Goal: Transaction & Acquisition: Book appointment/travel/reservation

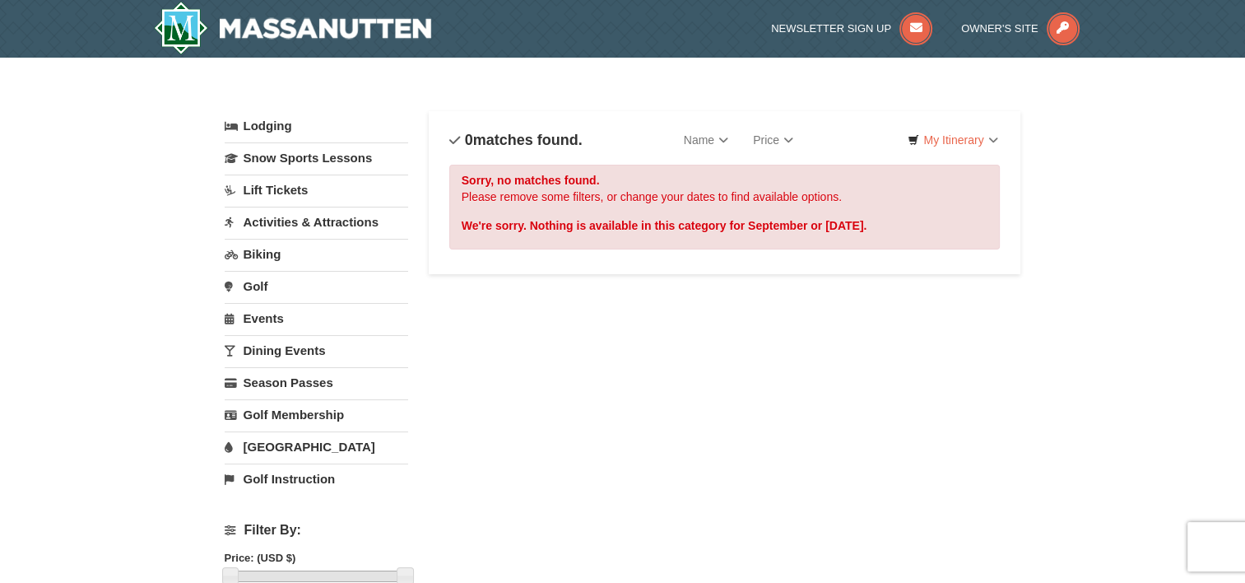
click at [311, 224] on link "Activities & Attractions" at bounding box center [317, 222] width 184 height 30
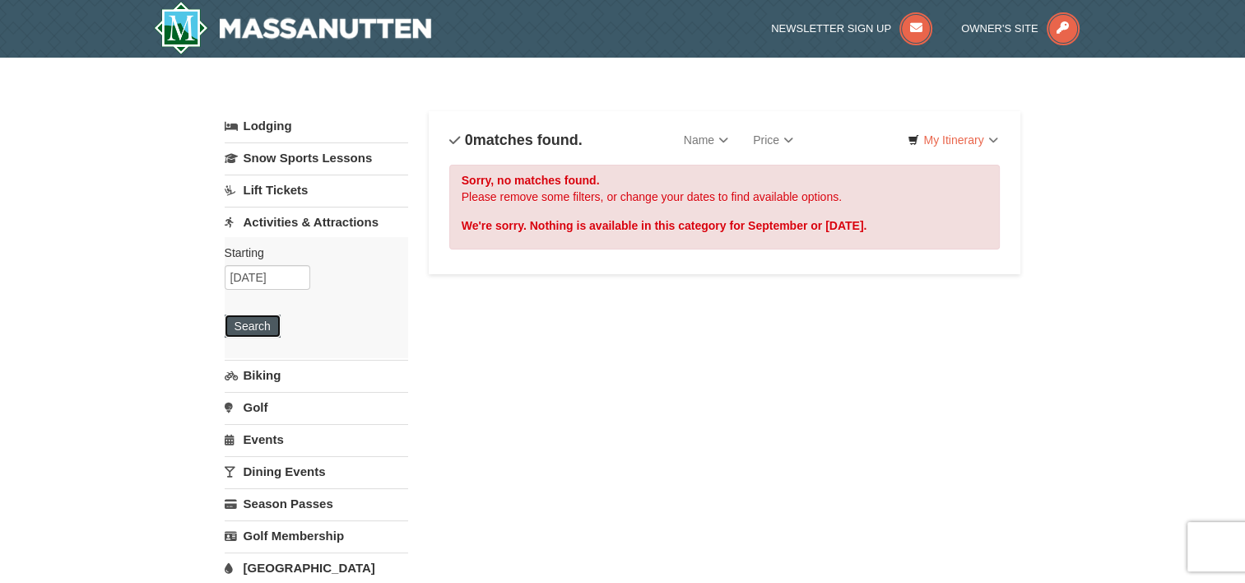
click at [261, 323] on button "Search" at bounding box center [253, 325] width 56 height 23
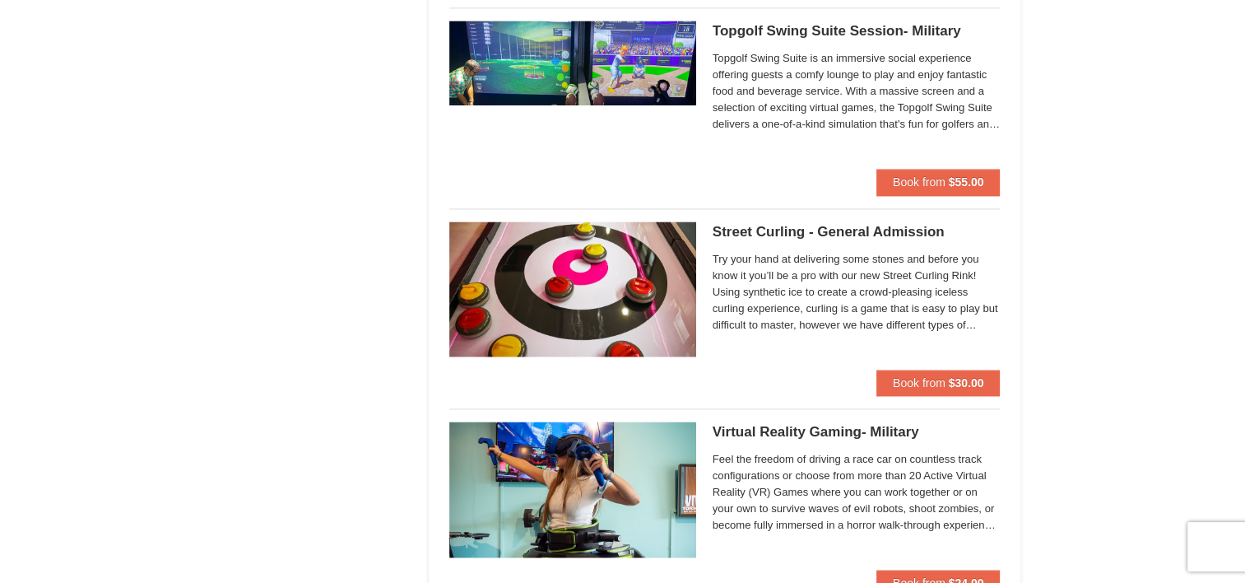
scroll to position [2304, 0]
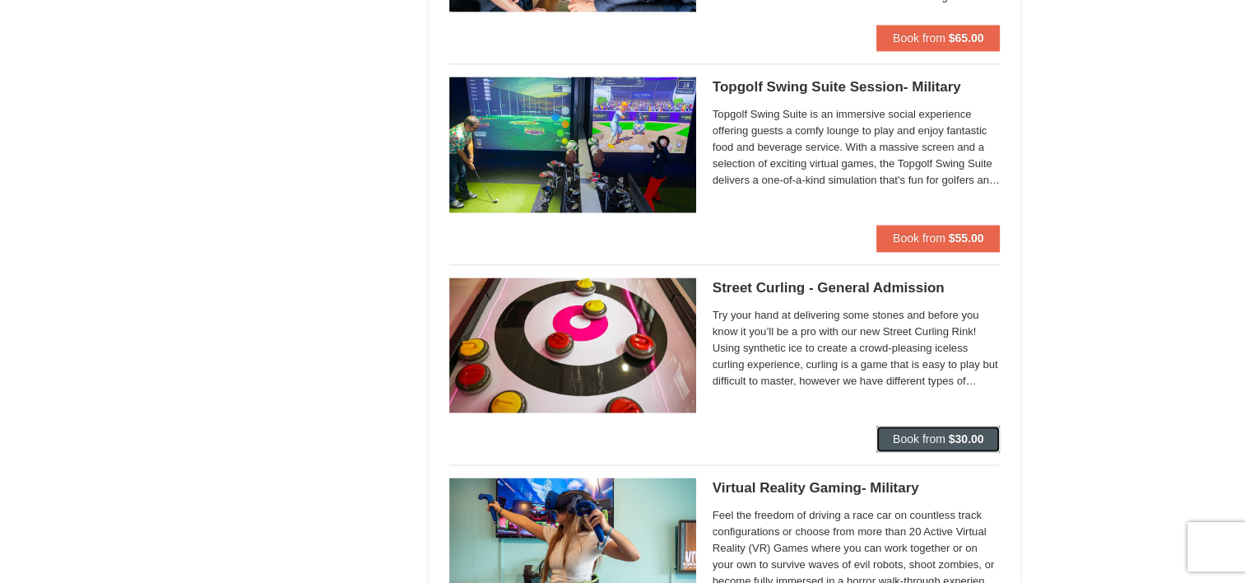
click at [909, 432] on span "Book from" at bounding box center [919, 438] width 53 height 13
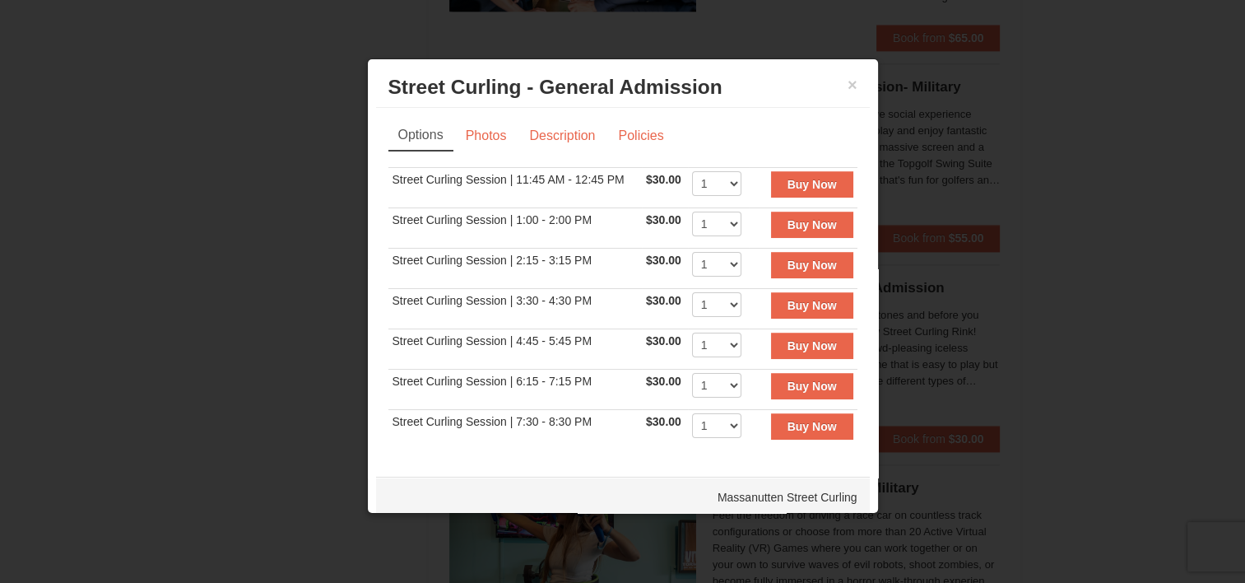
scroll to position [16, 0]
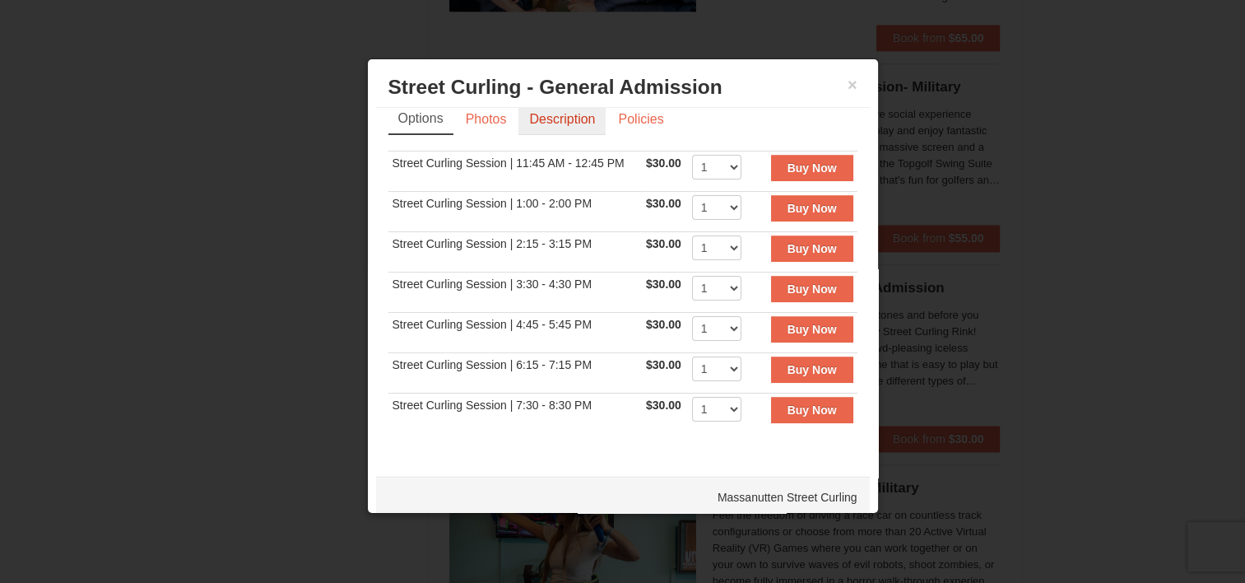
click at [576, 112] on link "Description" at bounding box center [561, 119] width 87 height 31
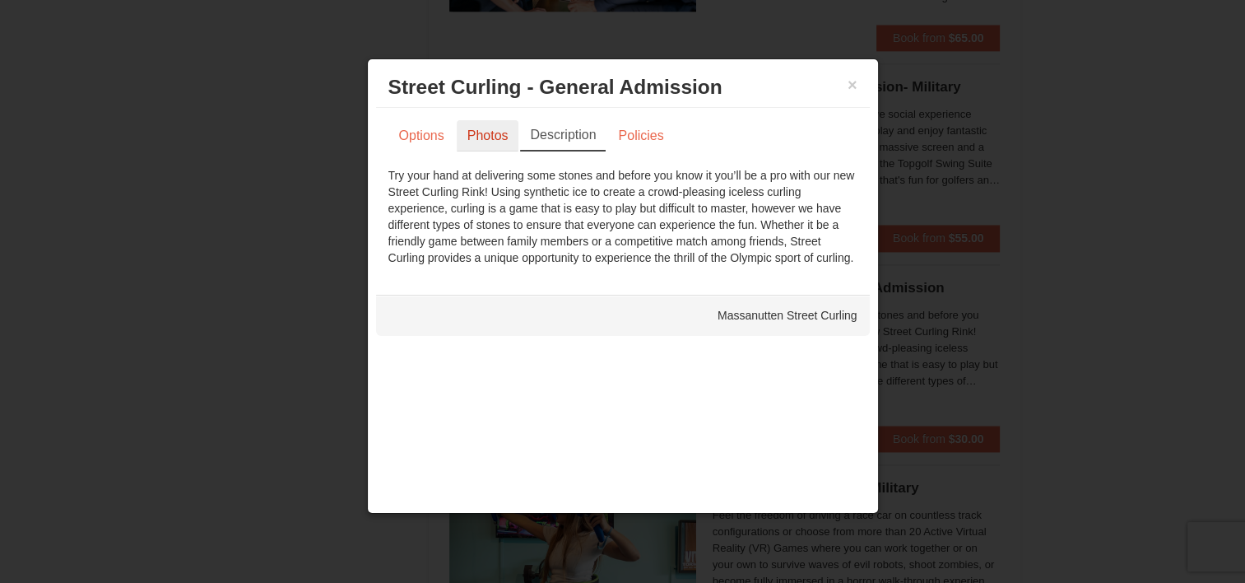
click at [489, 136] on link "Photos" at bounding box center [488, 135] width 63 height 31
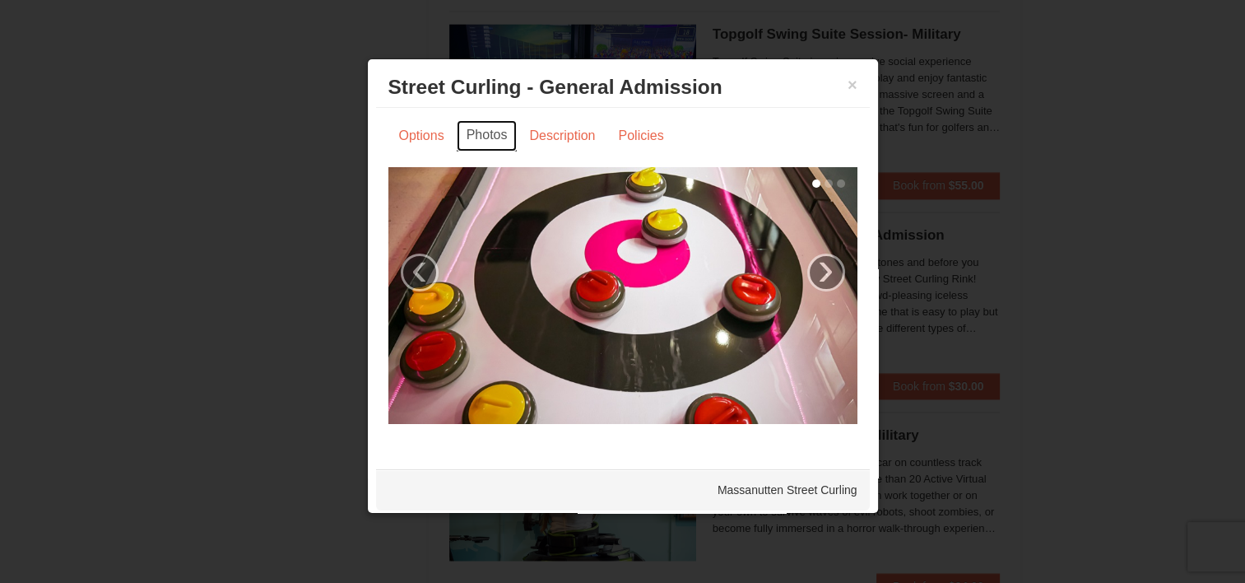
scroll to position [2386, 0]
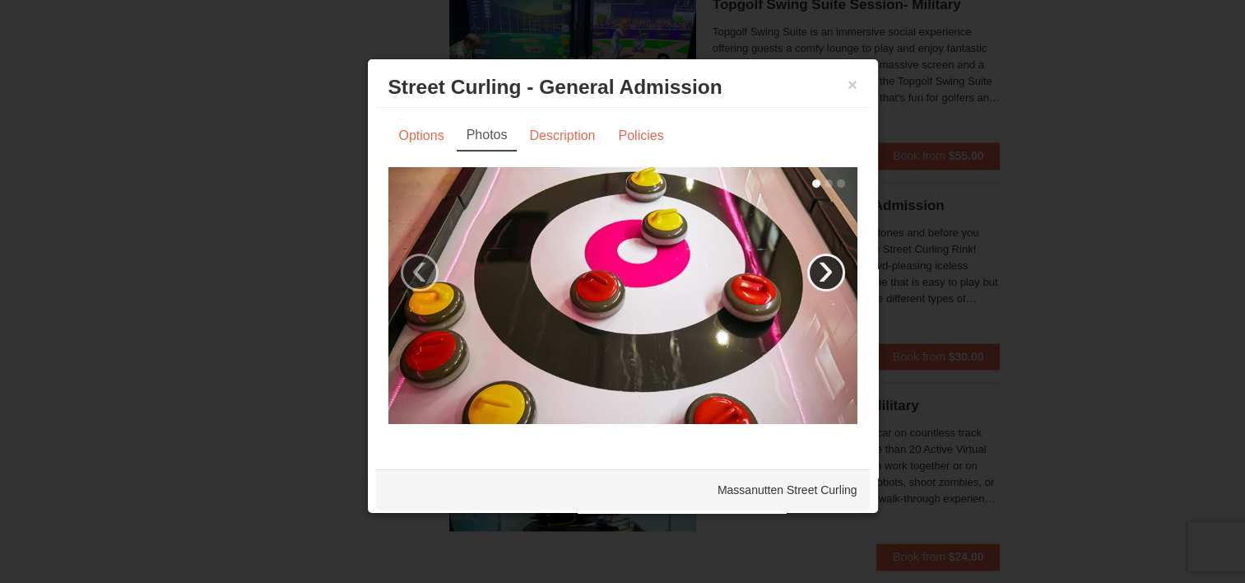
click at [820, 265] on link "›" at bounding box center [826, 272] width 38 height 38
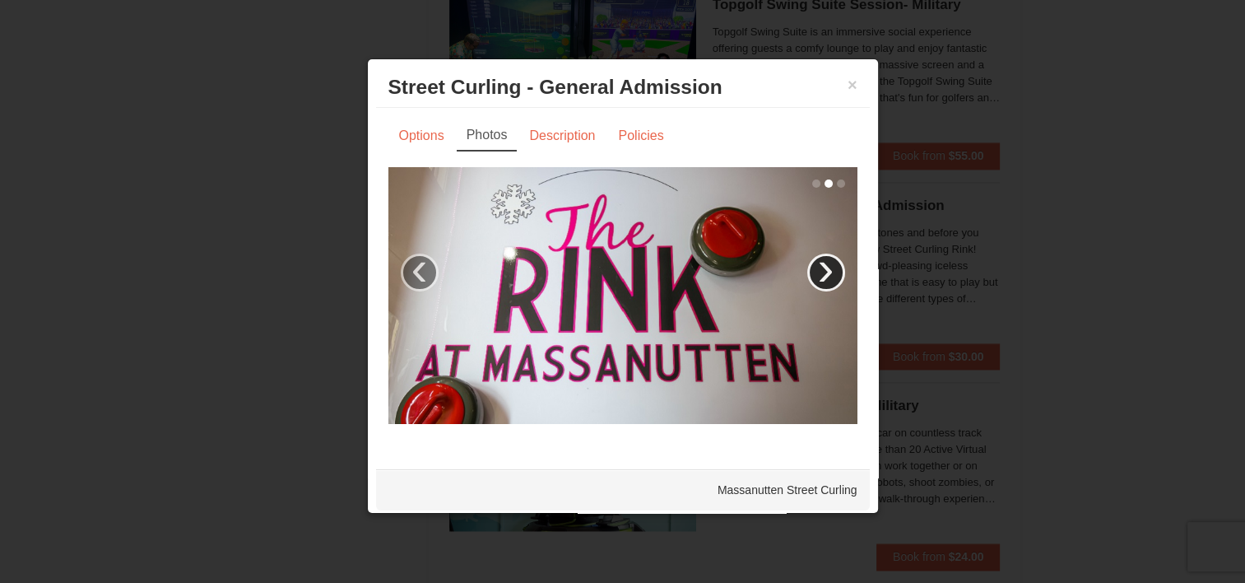
click at [807, 263] on link "›" at bounding box center [826, 272] width 38 height 38
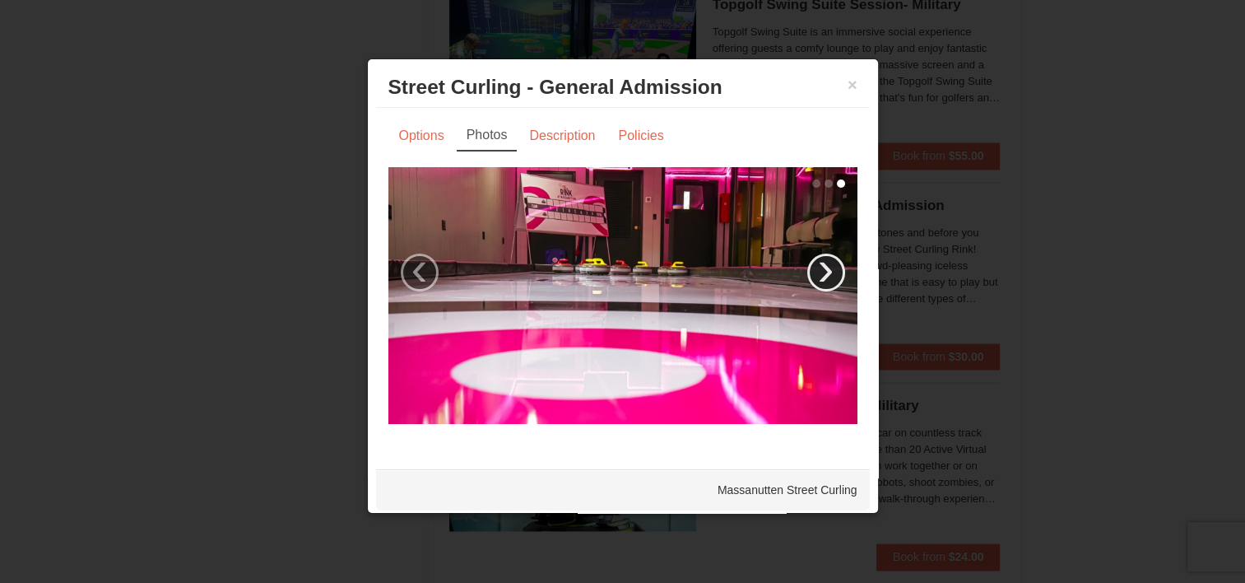
click at [809, 263] on link "›" at bounding box center [826, 272] width 38 height 38
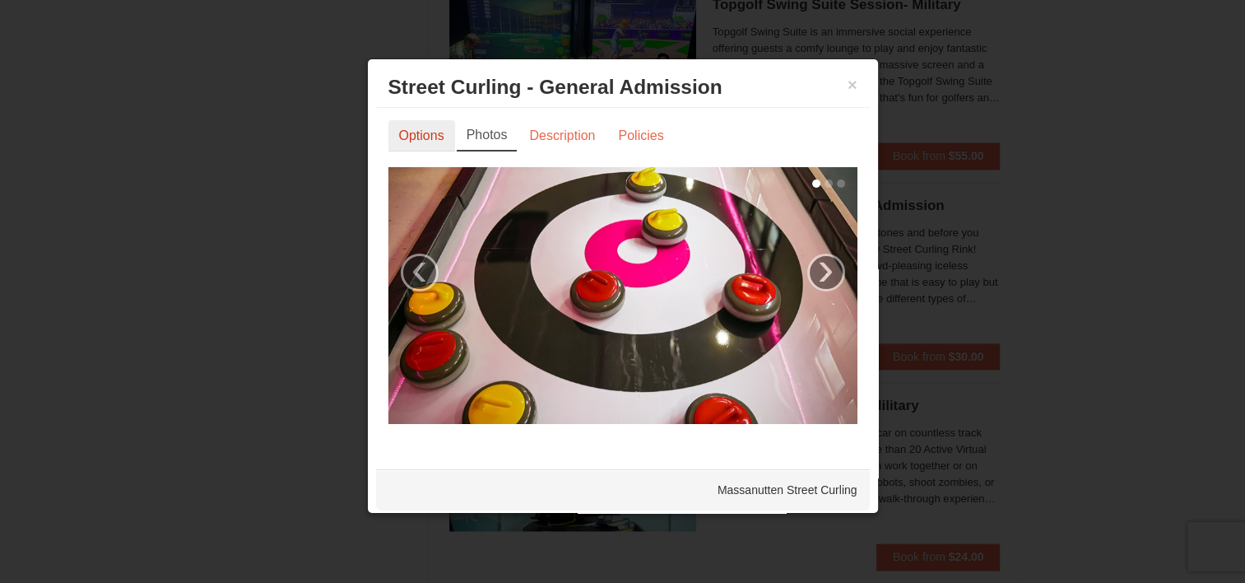
click at [406, 125] on link "Options" at bounding box center [421, 135] width 67 height 31
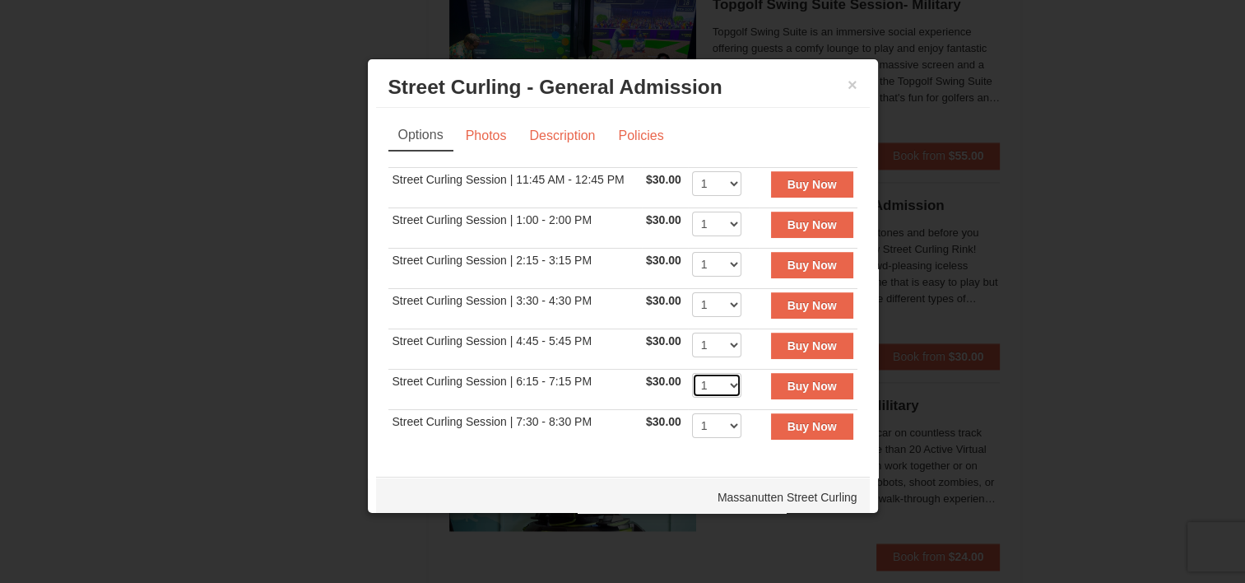
click at [716, 379] on select "1" at bounding box center [716, 385] width 49 height 25
click at [710, 380] on select "1" at bounding box center [716, 385] width 49 height 25
click at [711, 380] on select "1" at bounding box center [716, 385] width 49 height 25
click at [713, 423] on select "1" at bounding box center [716, 425] width 49 height 25
click at [834, 82] on h3 "Street Curling - General Admission [GEOGRAPHIC_DATA] Curling" at bounding box center [622, 87] width 469 height 25
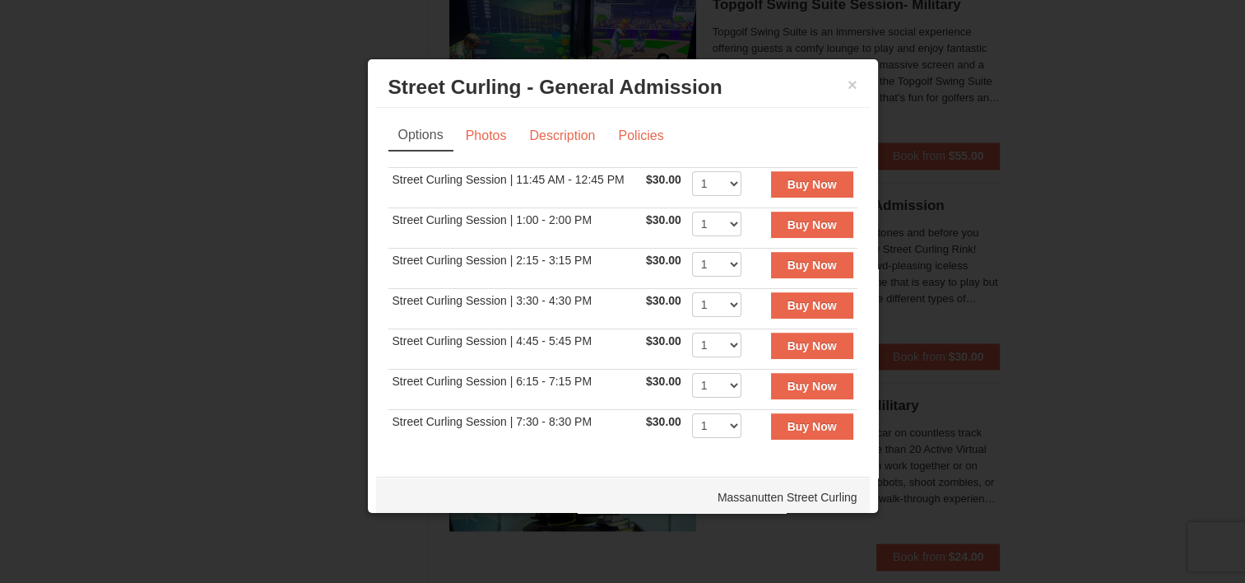
click at [1081, 181] on div at bounding box center [622, 291] width 1245 height 583
